Goal: Task Accomplishment & Management: Manage account settings

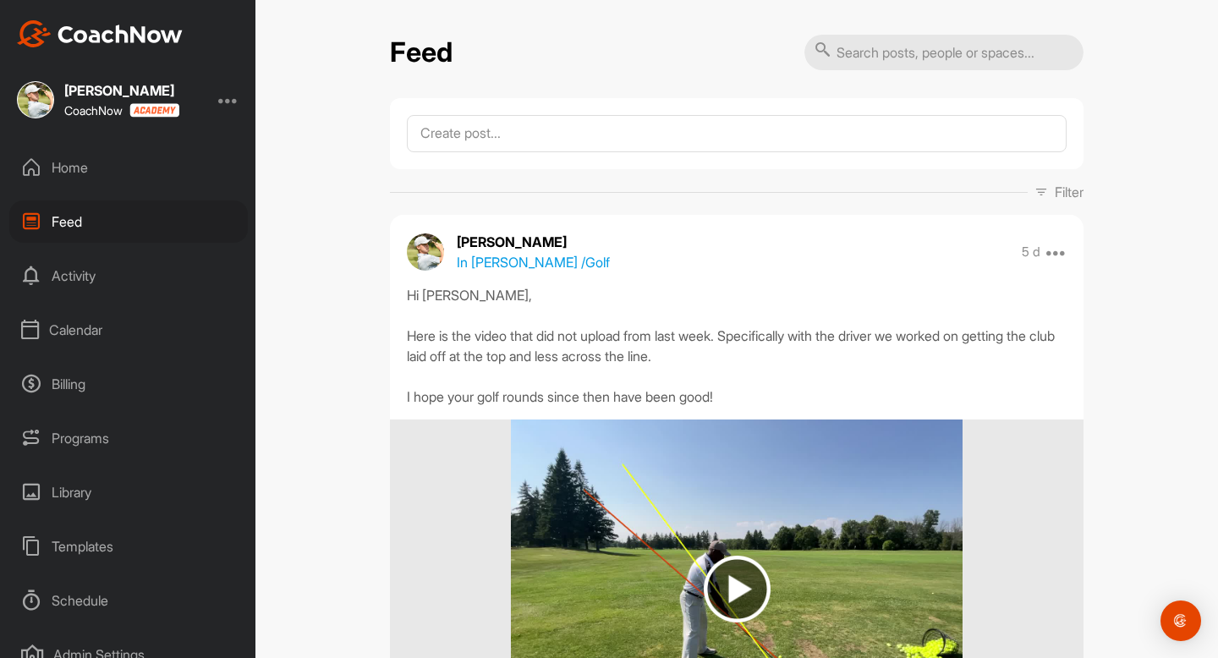
click at [96, 326] on div "Calendar" at bounding box center [128, 330] width 238 height 42
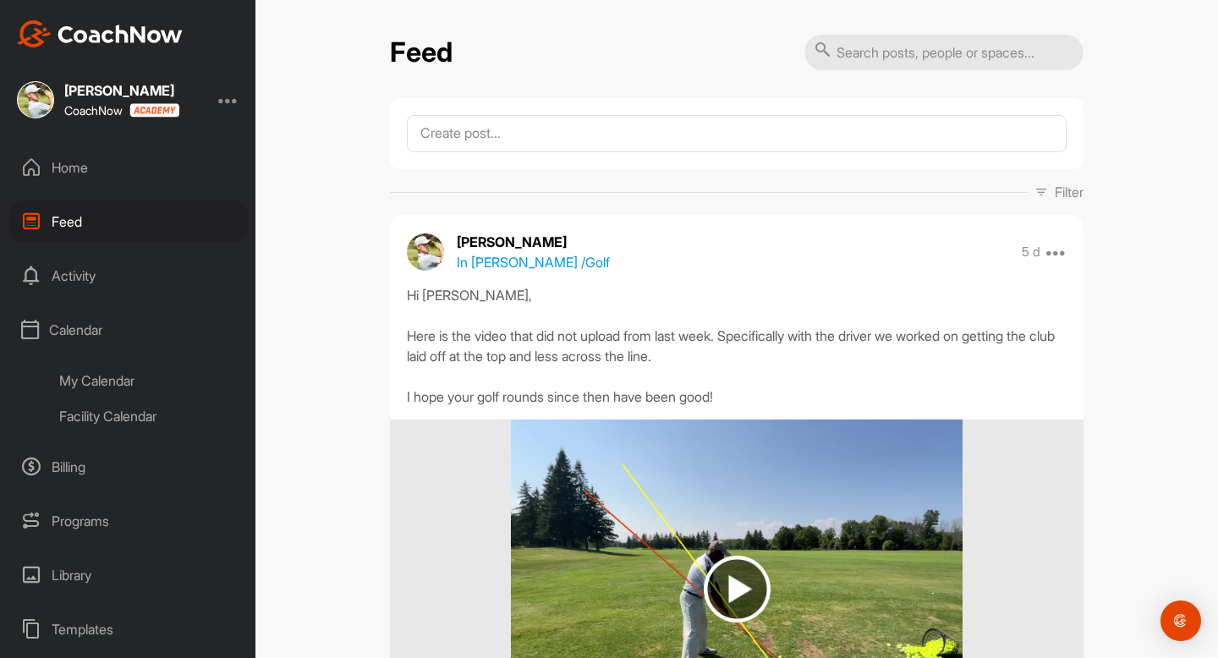
click at [101, 373] on div "My Calendar" at bounding box center [147, 381] width 200 height 36
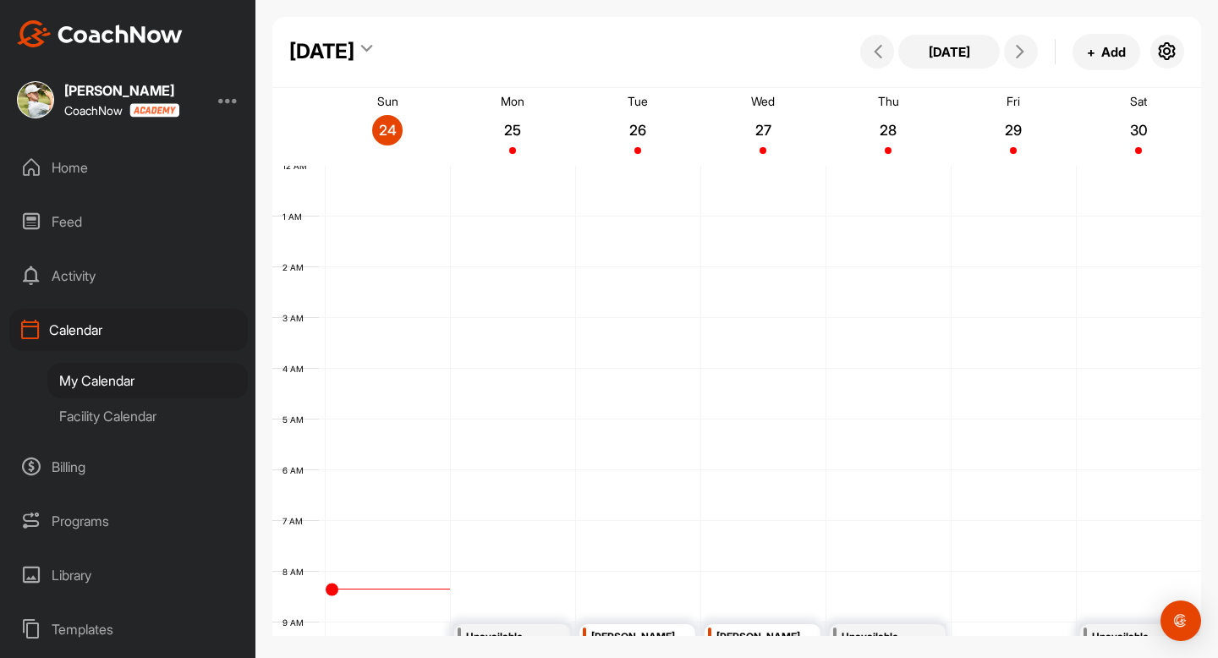
scroll to position [293, 0]
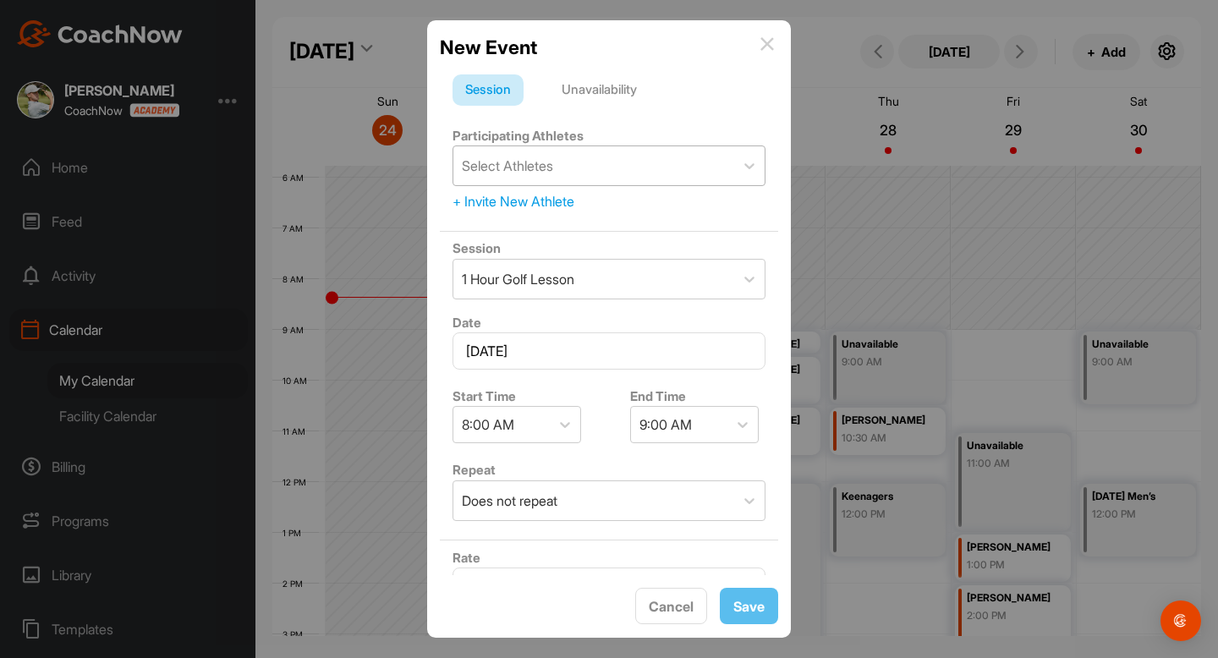
click at [550, 177] on div "Select Athletes" at bounding box center [593, 165] width 281 height 39
type input "matt"
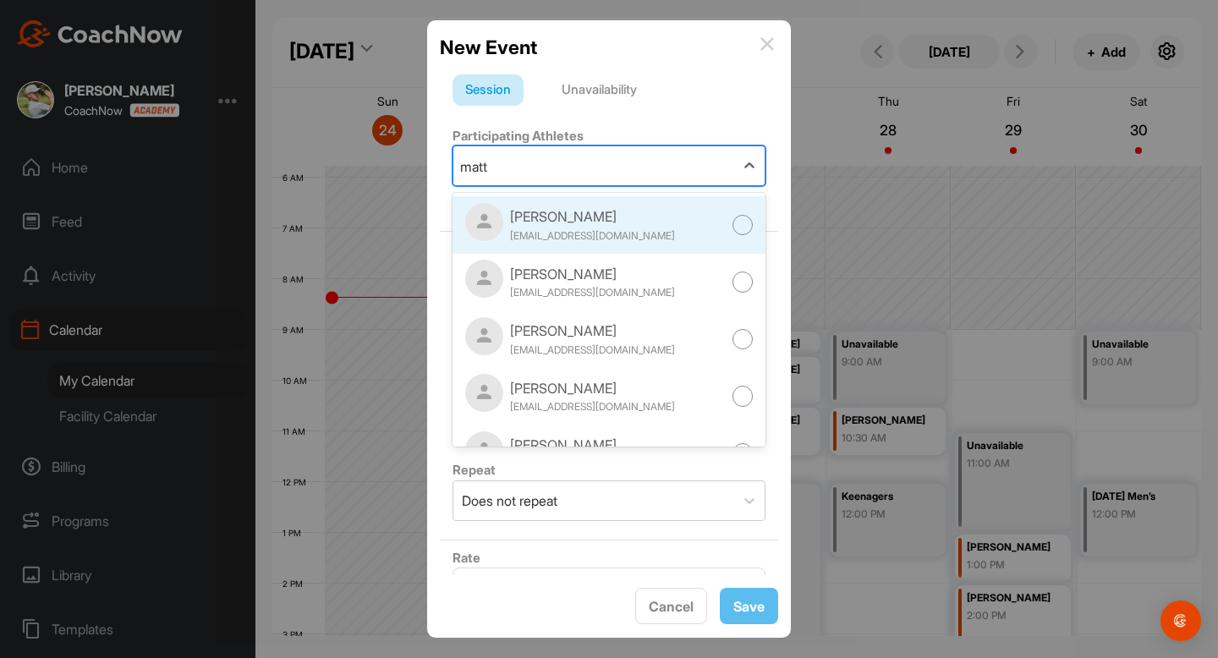
click at [557, 211] on div "[PERSON_NAME]" at bounding box center [592, 216] width 165 height 20
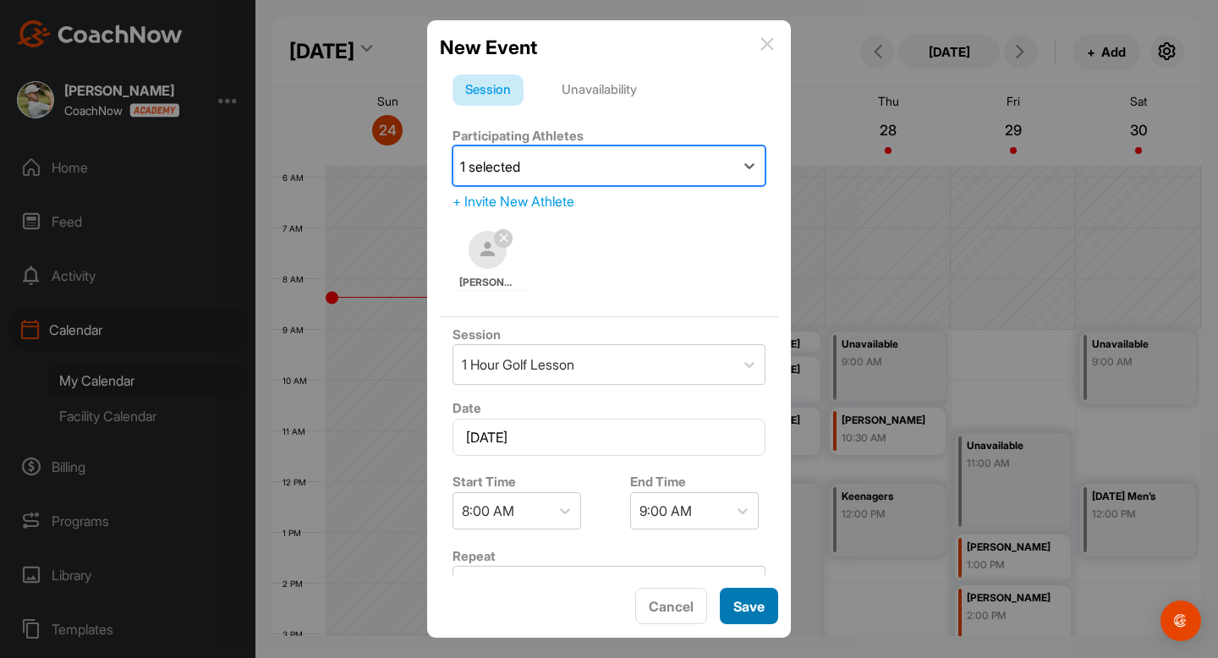
click at [742, 610] on button "Save" at bounding box center [749, 606] width 58 height 36
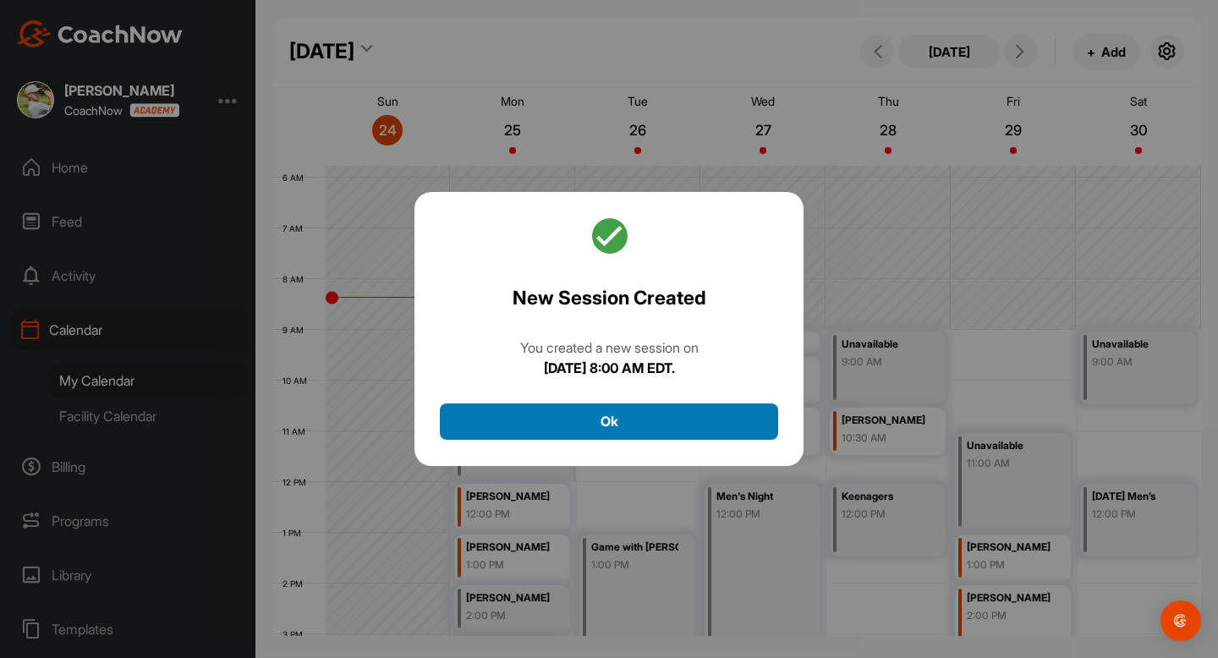
click at [659, 435] on button "Ok" at bounding box center [609, 421] width 338 height 36
